Goal: Entertainment & Leisure: Consume media (video, audio)

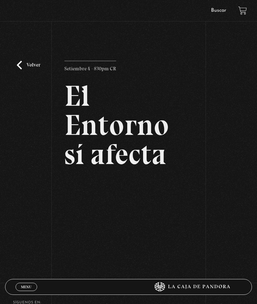
click at [24, 64] on div "Volver Setiembre 4 - 830pm CR El Entorno sí afecta" at bounding box center [128, 146] width 257 height 233
click at [26, 69] on link "Volver" at bounding box center [28, 65] width 23 height 9
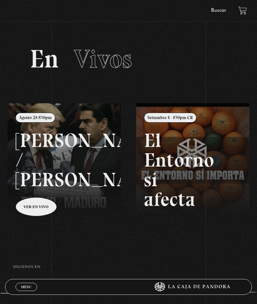
click at [28, 283] on link "Menu Cerrar" at bounding box center [27, 287] width 22 height 8
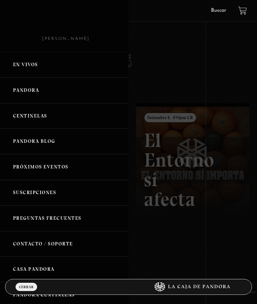
click at [20, 97] on link "Pandora" at bounding box center [64, 91] width 128 height 26
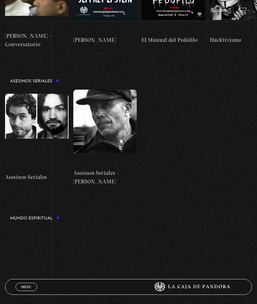
scroll to position [0, 1106]
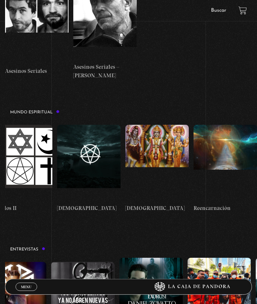
click at [70, 262] on figure at bounding box center [82, 300] width 63 height 76
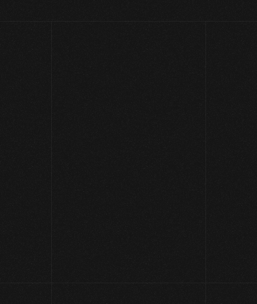
scroll to position [1508, 0]
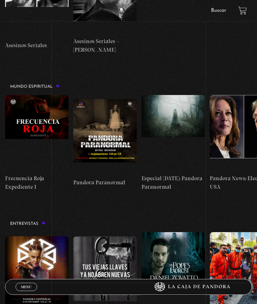
click at [28, 236] on figure at bounding box center [36, 274] width 63 height 76
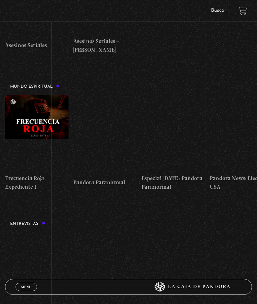
scroll to position [0, 80]
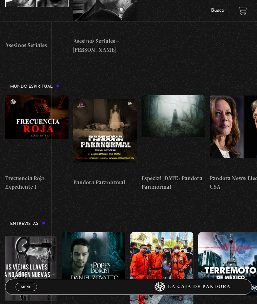
click at [95, 232] on figure at bounding box center [93, 270] width 63 height 76
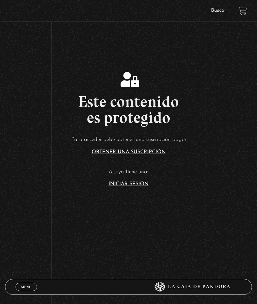
click at [121, 187] on link "Iniciar Sesión" at bounding box center [128, 184] width 40 height 5
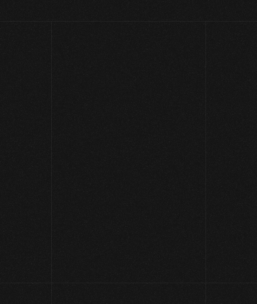
scroll to position [1508, 0]
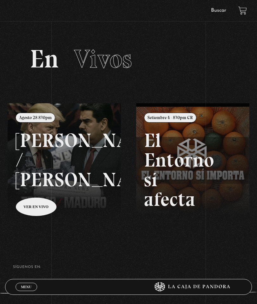
click at [30, 289] on link "Menu Cerrar" at bounding box center [27, 287] width 22 height 8
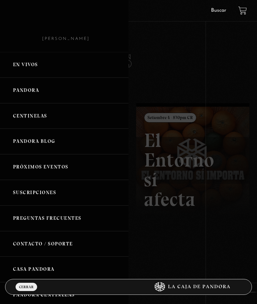
click at [20, 122] on link "Centinelas" at bounding box center [64, 116] width 128 height 26
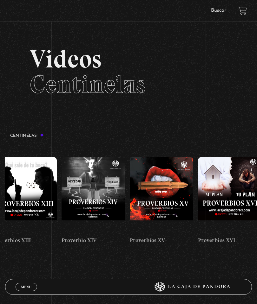
scroll to position [0, 1035]
